Goal: Transaction & Acquisition: Purchase product/service

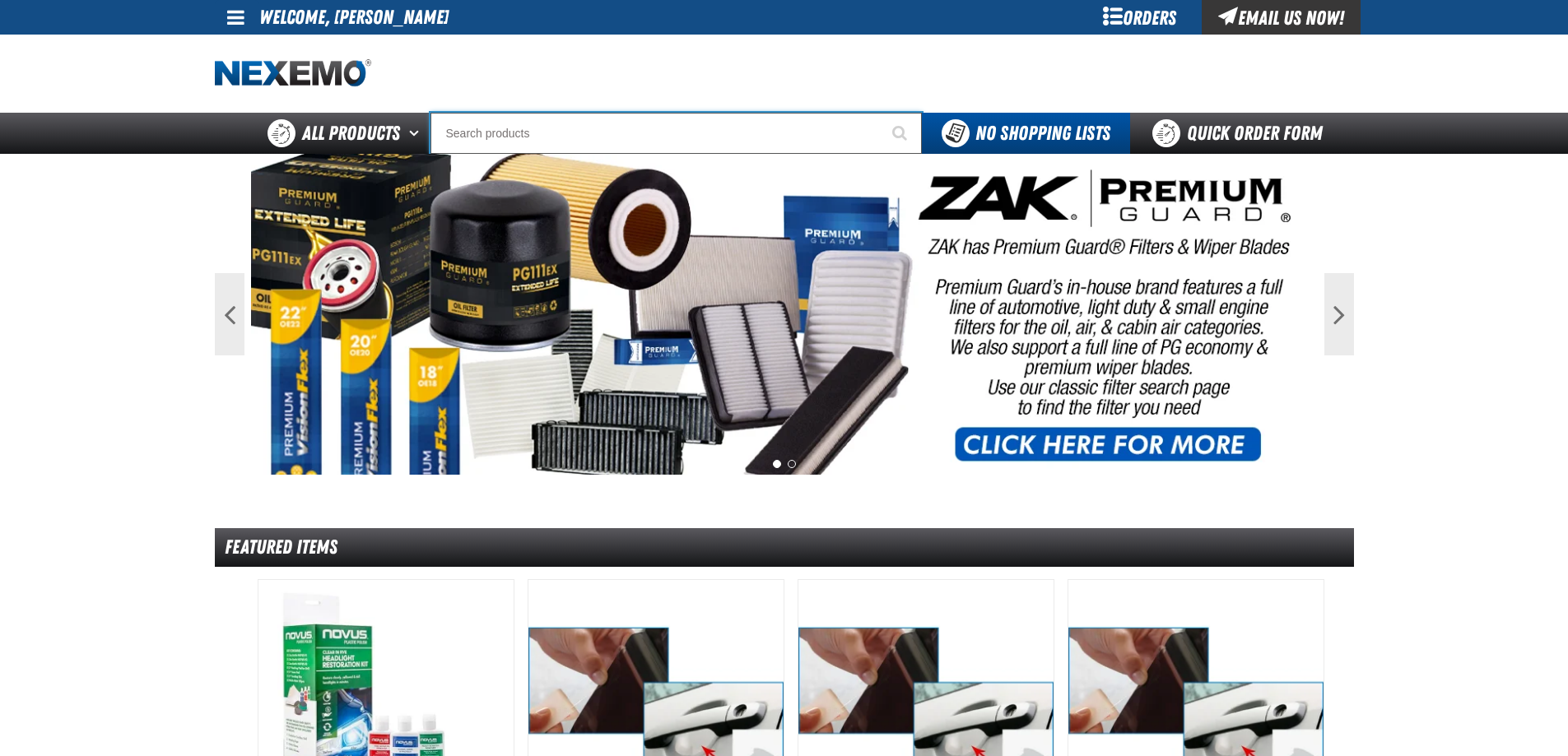
click at [675, 138] on input "Search" at bounding box center [677, 133] width 492 height 41
click at [1144, 5] on div "Orders" at bounding box center [1140, 17] width 124 height 35
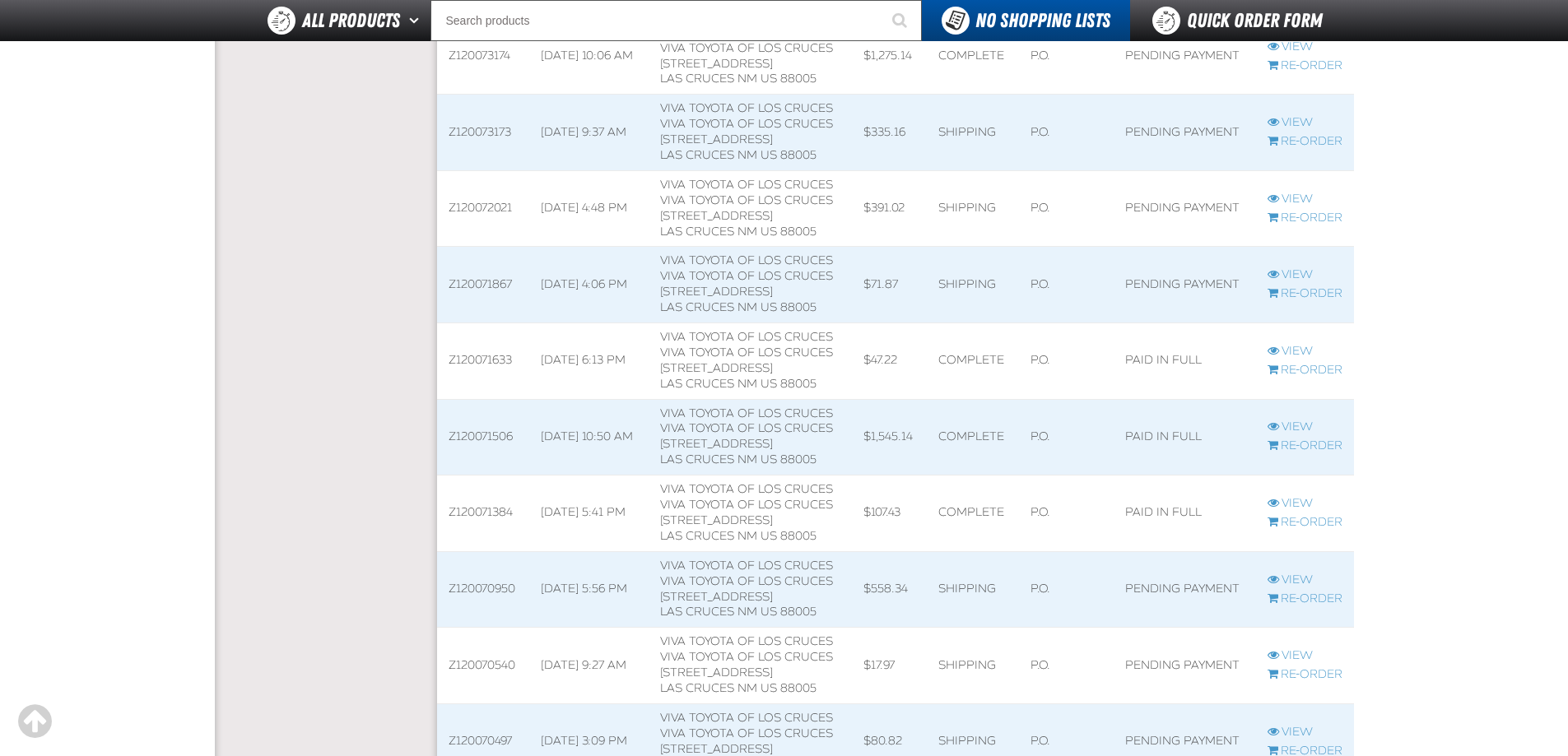
scroll to position [1303, 0]
click at [606, 23] on input "Search" at bounding box center [677, 21] width 492 height 41
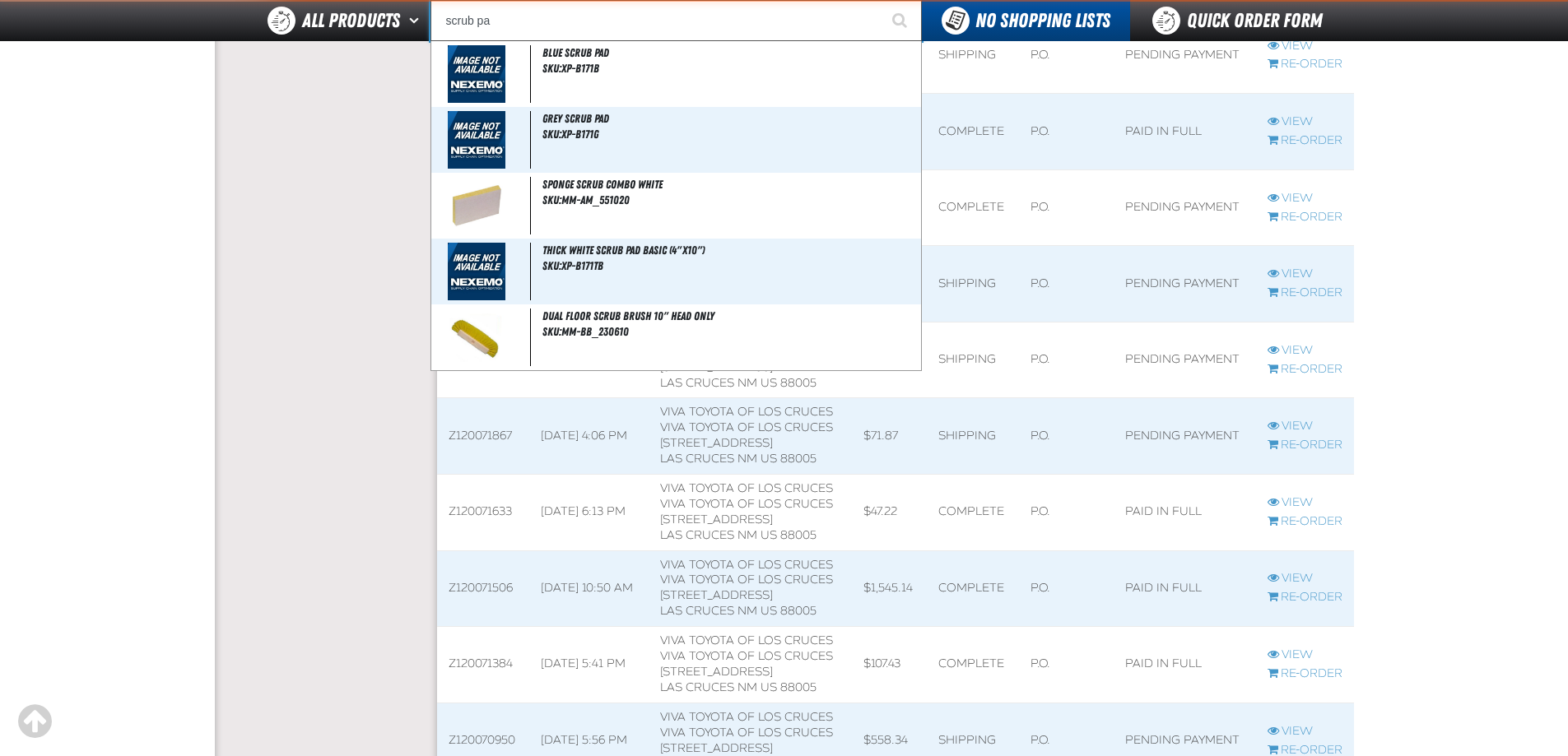
click at [881, 0] on button "Start Searching" at bounding box center [902, 21] width 41 height 41
type input "scrub pad"
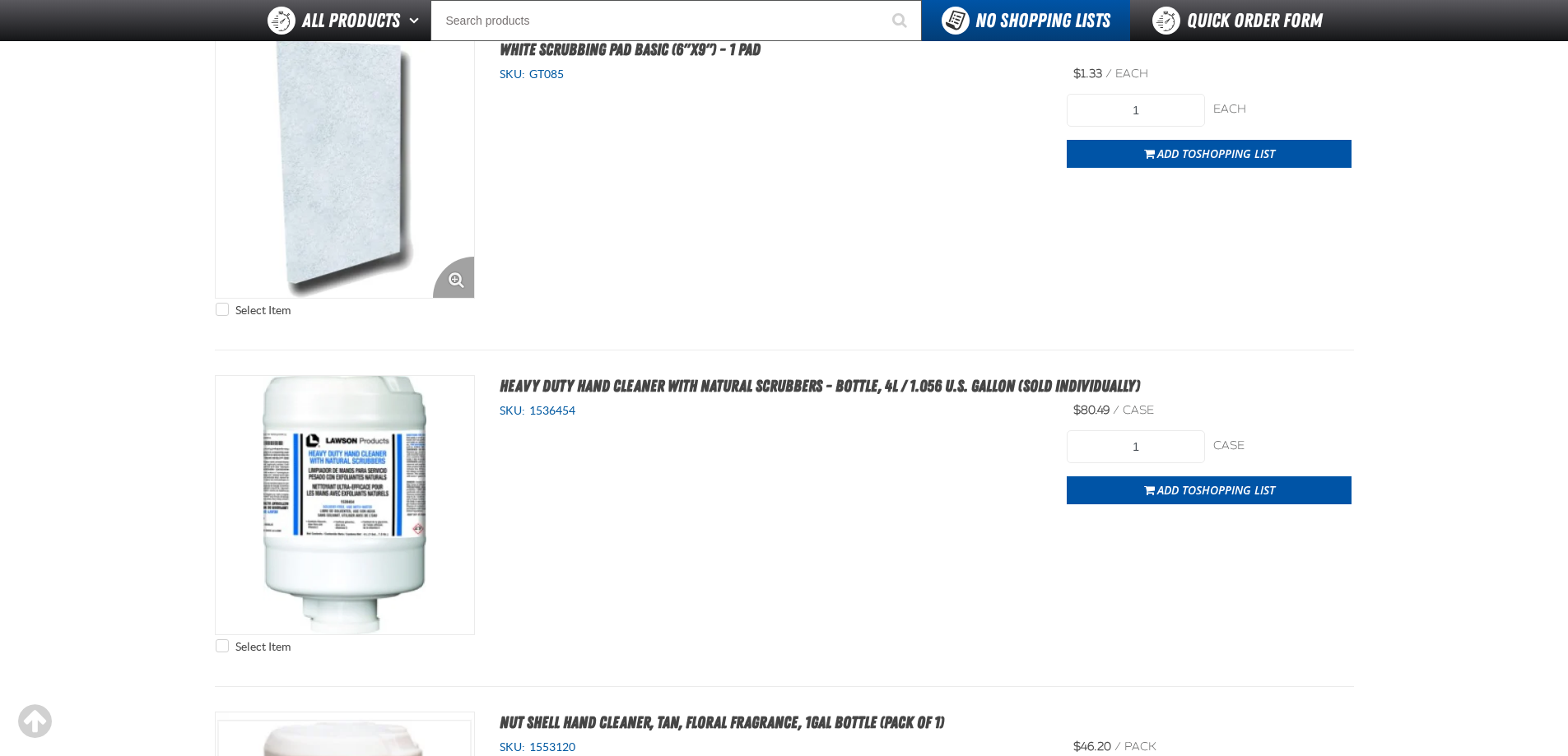
scroll to position [1481, 0]
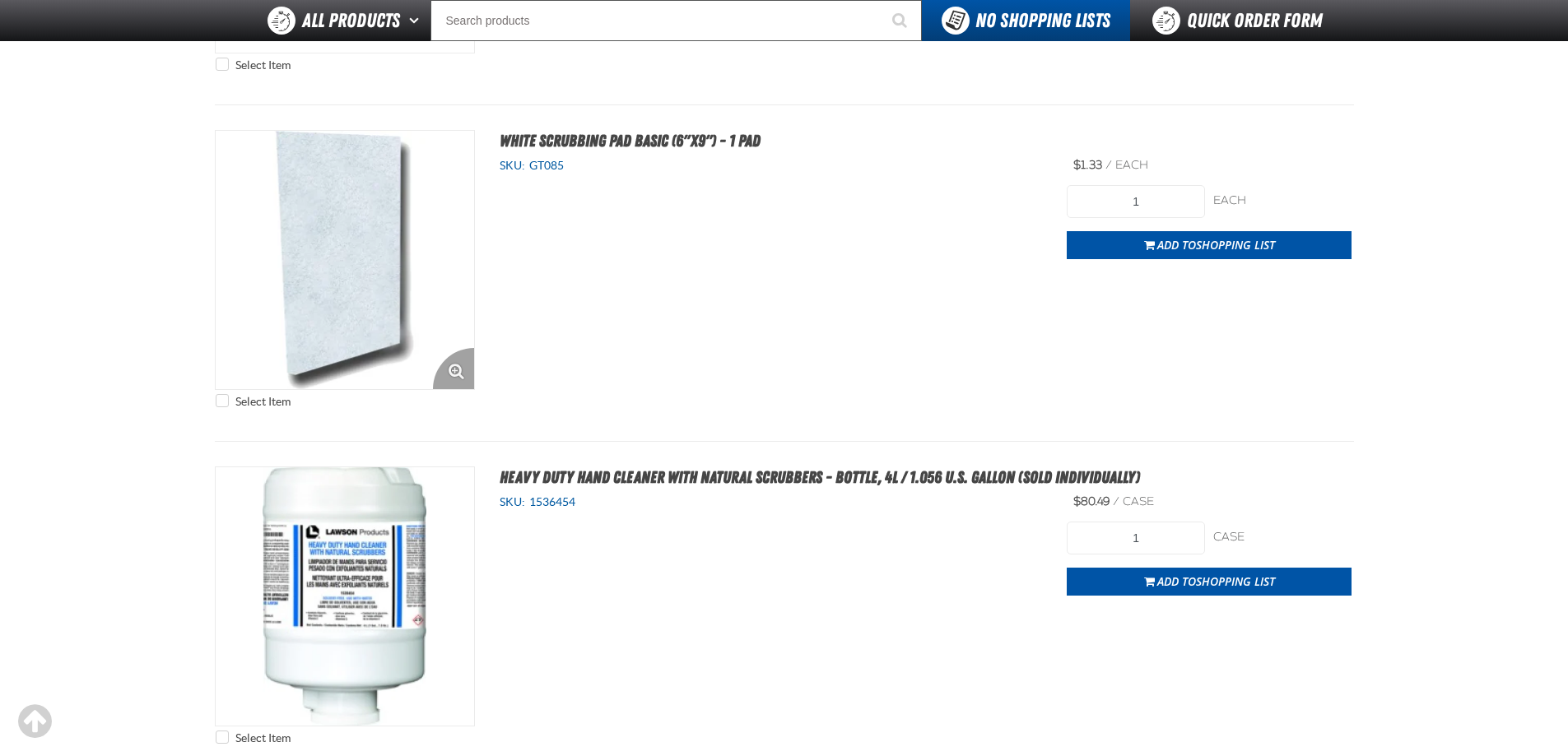
click at [292, 330] on img at bounding box center [344, 259] width 258 height 258
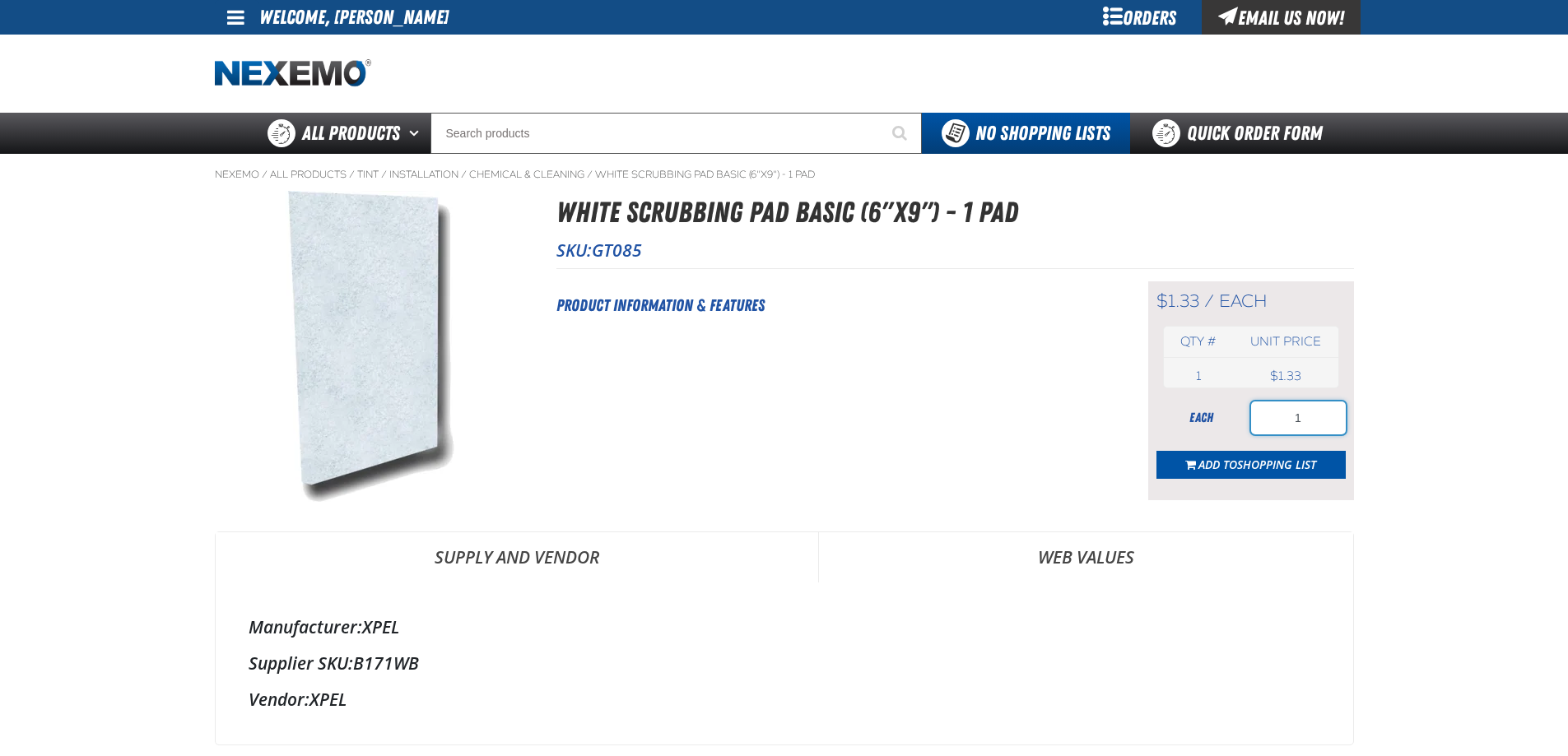
click at [1310, 423] on input "1" at bounding box center [1298, 417] width 95 height 33
type input "12"
click at [1321, 369] on td "USD 1.33 $1.33" at bounding box center [1285, 376] width 104 height 23
click at [1316, 468] on span "Shopping List" at bounding box center [1276, 464] width 79 height 16
